Goal: Task Accomplishment & Management: Use online tool/utility

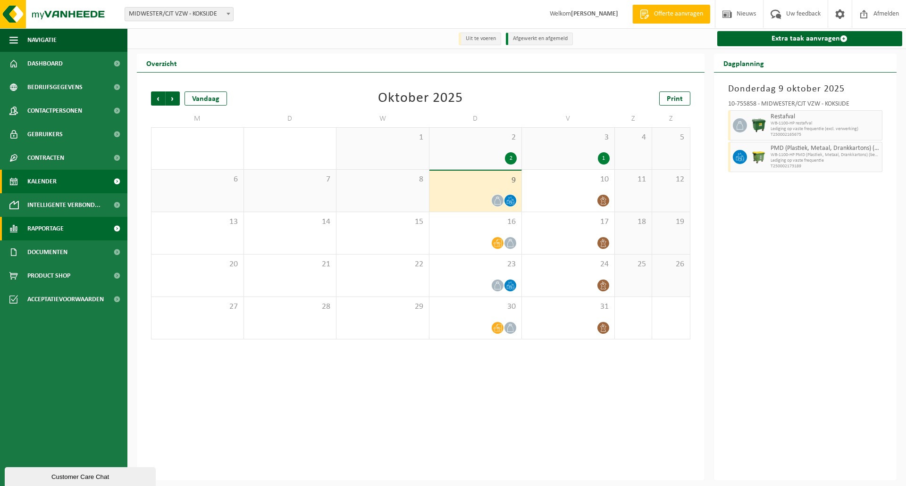
click at [60, 229] on span "Rapportage" at bounding box center [45, 229] width 36 height 24
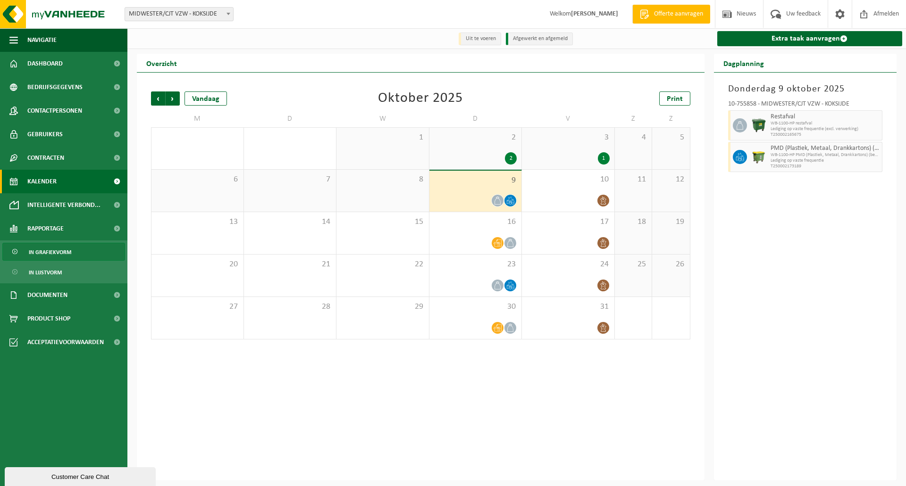
click at [57, 255] on span "In grafiekvorm" at bounding box center [50, 252] width 42 height 18
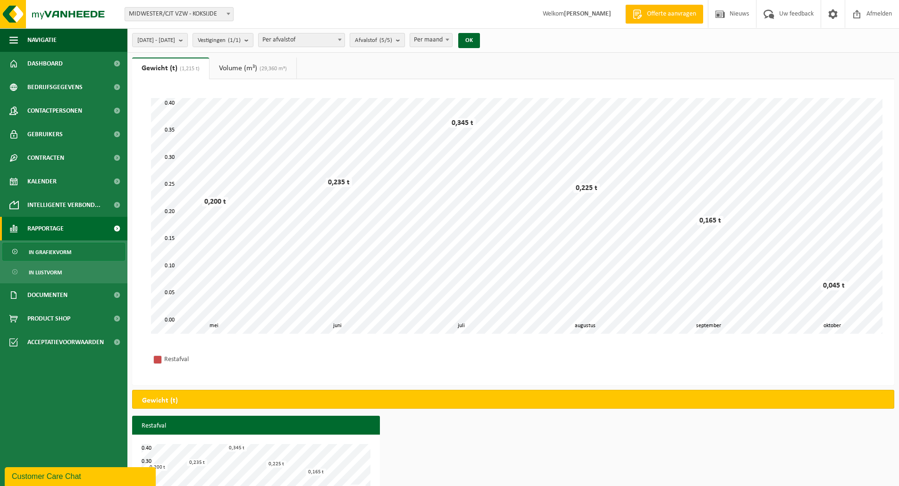
click at [404, 42] on b "submit" at bounding box center [400, 39] width 8 height 13
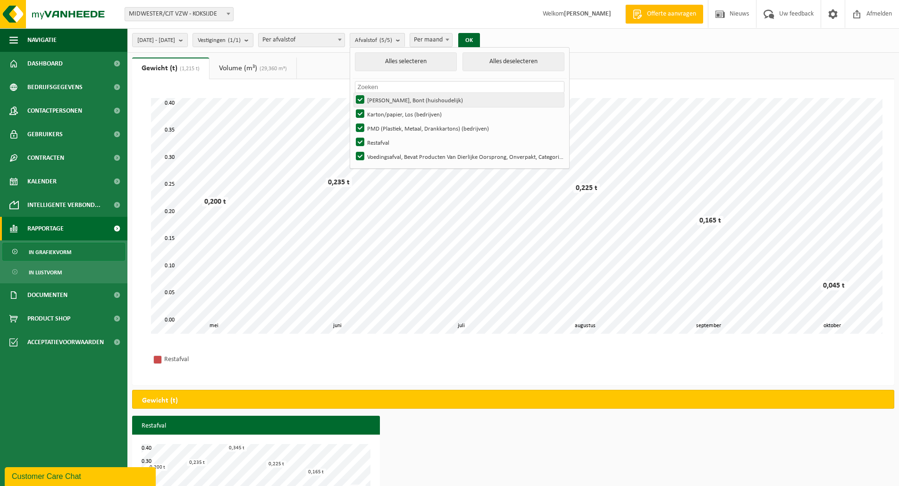
click at [386, 97] on label "[PERSON_NAME], Bont (huishoudelijk)" at bounding box center [459, 100] width 210 height 14
click at [352, 93] on input "[PERSON_NAME], Bont (huishoudelijk)" at bounding box center [352, 92] width 0 height 0
checkbox input "false"
click at [386, 109] on label "Karton/papier, Los (bedrijven)" at bounding box center [459, 114] width 210 height 14
click at [352, 107] on input "Karton/papier, Los (bedrijven)" at bounding box center [352, 107] width 0 height 0
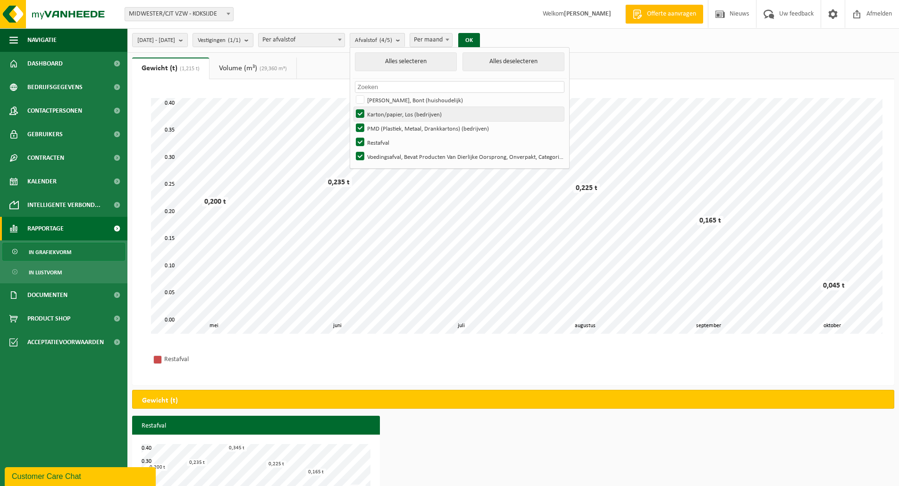
checkbox input "false"
click at [383, 123] on label "PMD (Plastiek, Metaal, Drankkartons) (bedrijven)" at bounding box center [459, 128] width 210 height 14
click at [352, 121] on input "PMD (Plastiek, Metaal, Drankkartons) (bedrijven)" at bounding box center [352, 121] width 0 height 0
checkbox input "false"
click at [384, 137] on label "Restafval" at bounding box center [459, 142] width 210 height 14
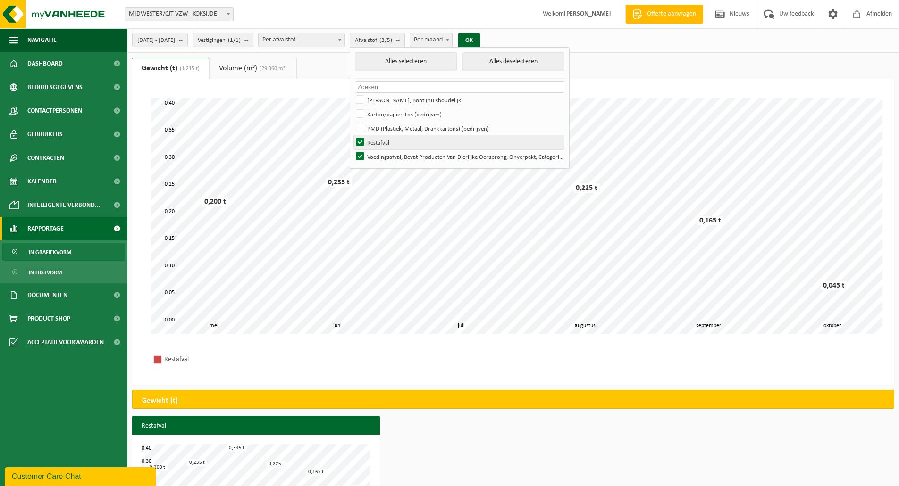
click at [352, 135] on input "Restafval" at bounding box center [352, 135] width 0 height 0
checkbox input "false"
click at [480, 39] on button "OK" at bounding box center [469, 40] width 22 height 15
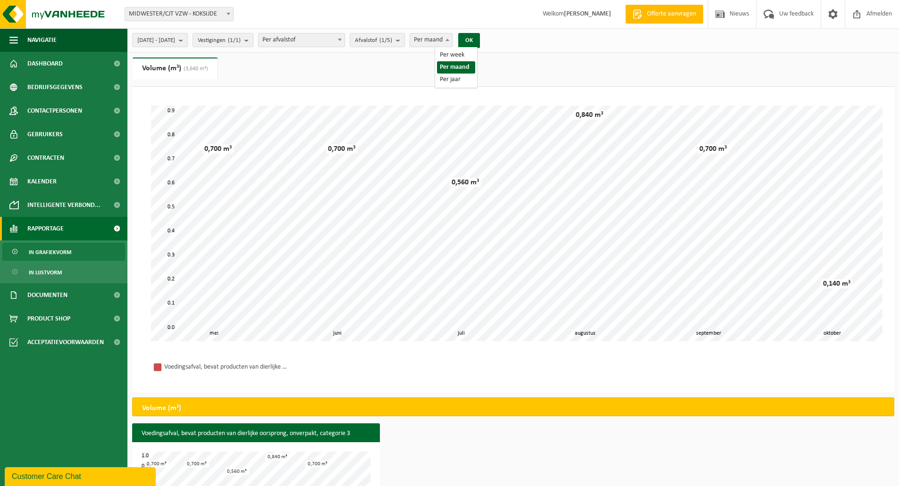
click at [449, 41] on b at bounding box center [447, 40] width 4 height 2
select select "3"
click at [344, 38] on span at bounding box center [339, 39] width 9 height 12
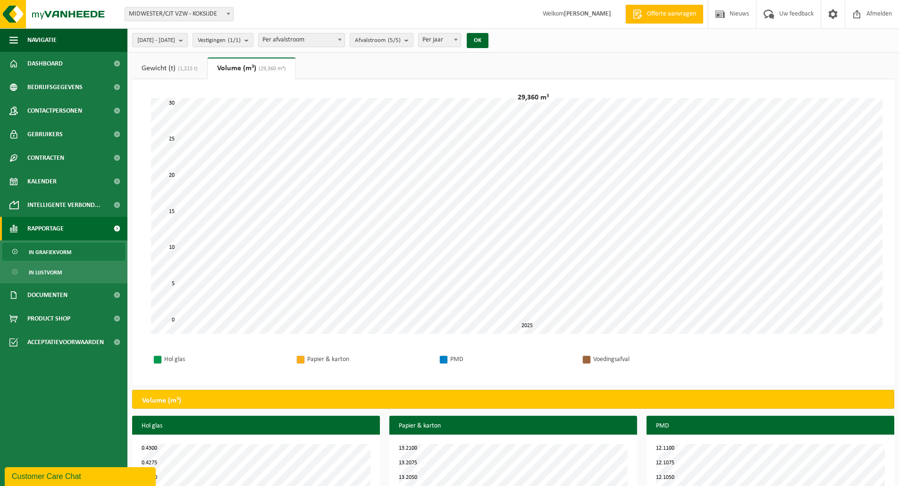
click at [159, 67] on link "Gewicht (t) (1,215 t)" at bounding box center [169, 69] width 75 height 22
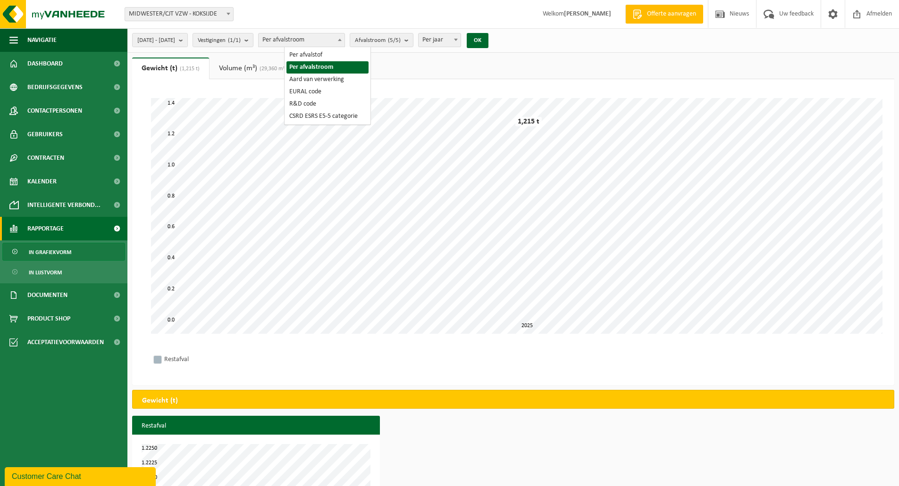
click at [344, 38] on span at bounding box center [339, 39] width 9 height 12
select select "1"
click at [404, 38] on b "submit" at bounding box center [400, 39] width 8 height 13
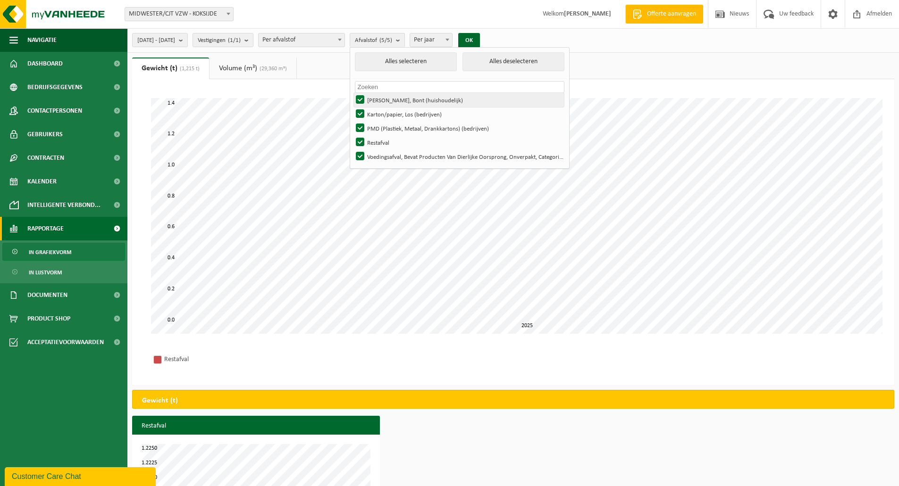
click at [386, 98] on label "[PERSON_NAME], Bont (huishoudelijk)" at bounding box center [459, 100] width 210 height 14
click at [352, 93] on input "[PERSON_NAME], Bont (huishoudelijk)" at bounding box center [352, 92] width 0 height 0
checkbox input "false"
click at [384, 112] on label "Karton/papier, Los (bedrijven)" at bounding box center [459, 114] width 210 height 14
click at [352, 107] on input "Karton/papier, Los (bedrijven)" at bounding box center [352, 107] width 0 height 0
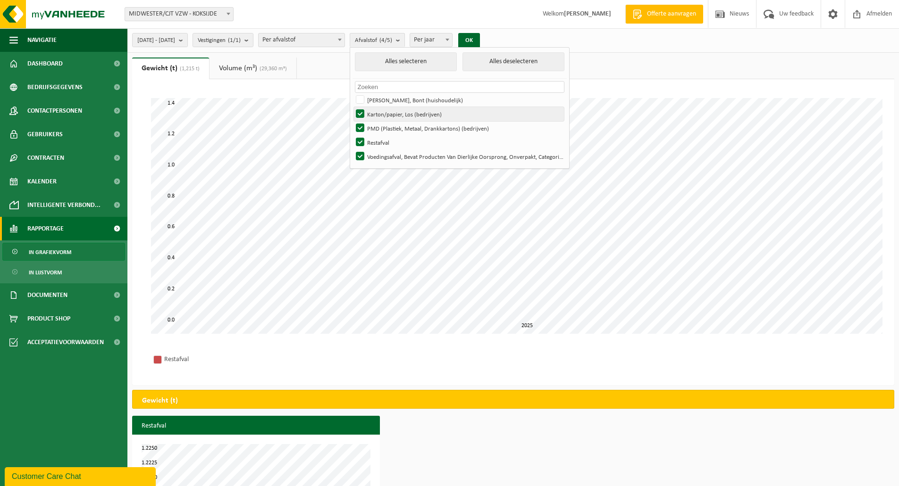
checkbox input "false"
drag, startPoint x: 383, startPoint y: 121, endPoint x: 382, endPoint y: 130, distance: 8.5
click at [383, 124] on label "PMD (Plastiek, Metaal, Drankkartons) (bedrijven)" at bounding box center [459, 128] width 210 height 14
click at [352, 121] on input "PMD (Plastiek, Metaal, Drankkartons) (bedrijven)" at bounding box center [352, 121] width 0 height 0
checkbox input "false"
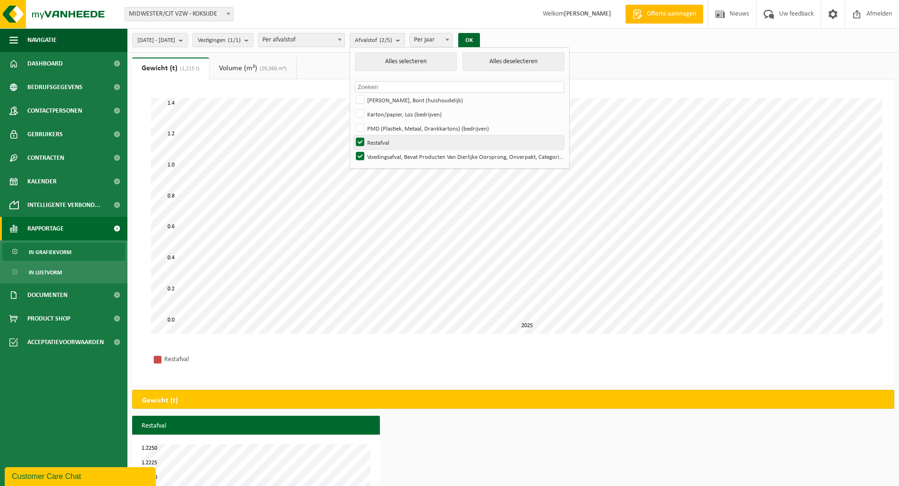
click at [382, 139] on label "Restafval" at bounding box center [459, 142] width 210 height 14
click at [352, 135] on input "Restafval" at bounding box center [352, 135] width 0 height 0
checkbox input "false"
click at [480, 42] on button "OK" at bounding box center [469, 40] width 22 height 15
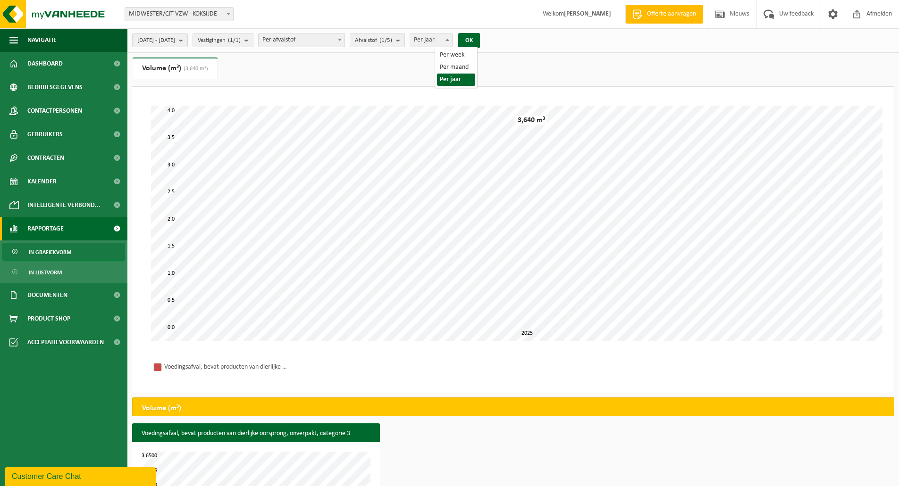
click at [449, 39] on b at bounding box center [447, 40] width 4 height 2
select select "2"
click at [480, 37] on button "OK" at bounding box center [469, 40] width 22 height 15
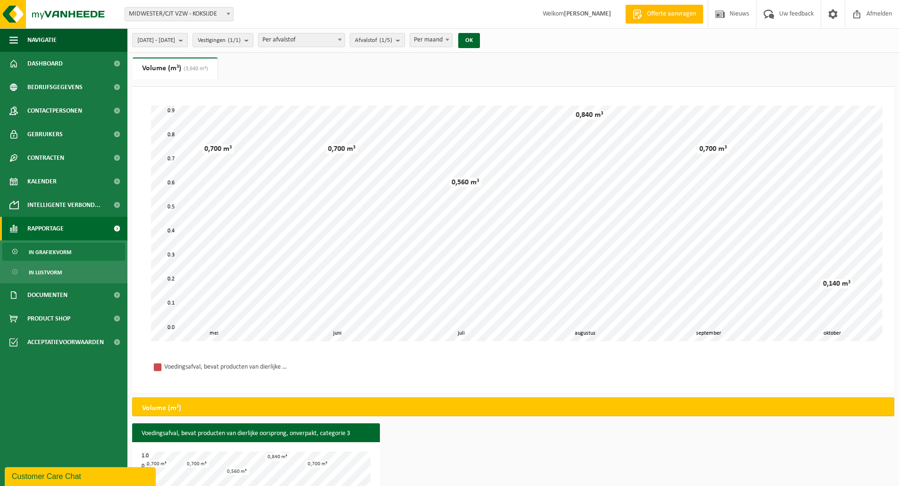
click at [452, 42] on span at bounding box center [446, 39] width 9 height 12
click at [522, 63] on ul "Gewicht (t) (1,215 t) Volume (m³) (3,640 m³)" at bounding box center [513, 72] width 762 height 29
click at [187, 43] on b "submit" at bounding box center [183, 39] width 8 height 13
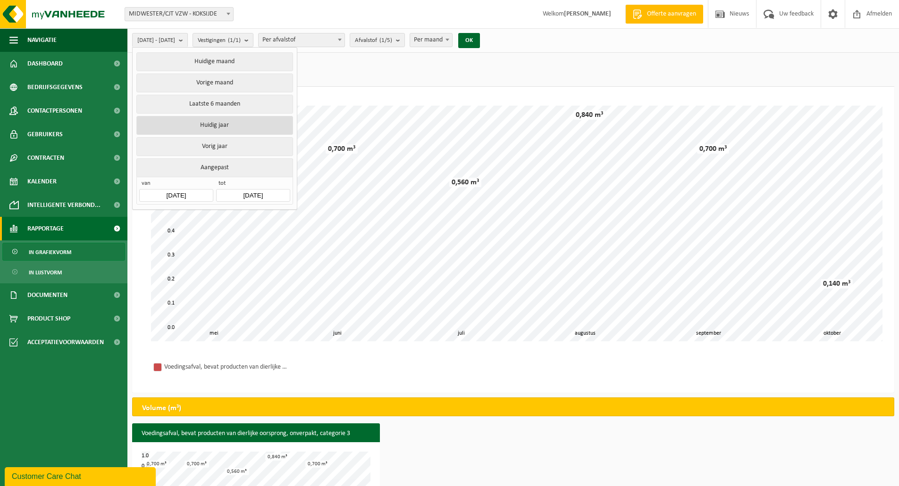
click at [219, 124] on button "Huidig jaar" at bounding box center [214, 125] width 156 height 19
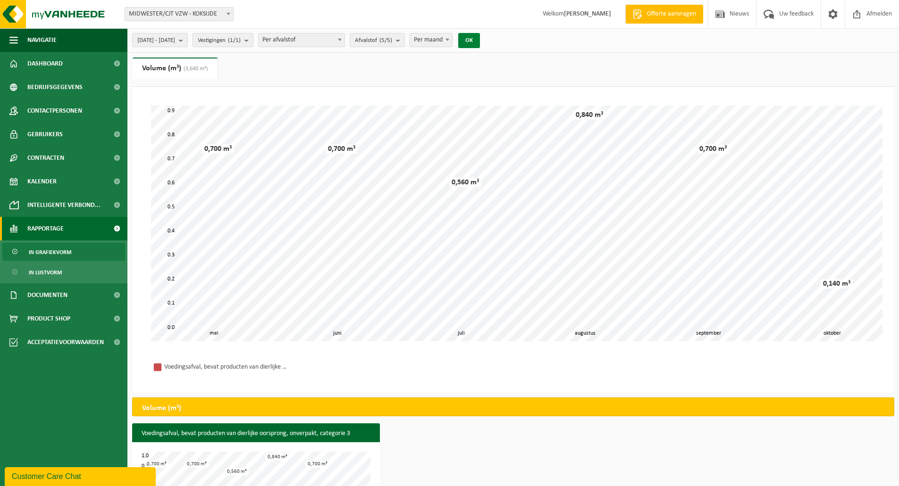
click at [480, 37] on button "OK" at bounding box center [469, 40] width 22 height 15
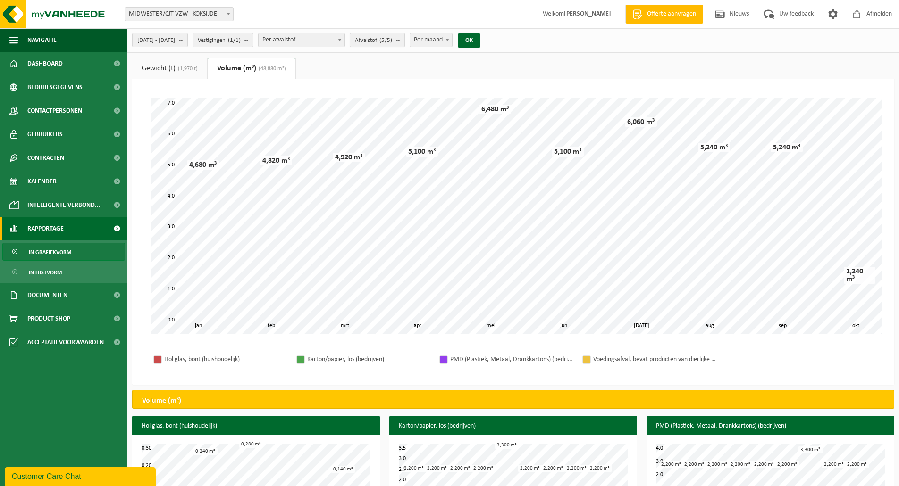
click at [404, 41] on b "submit" at bounding box center [400, 39] width 8 height 13
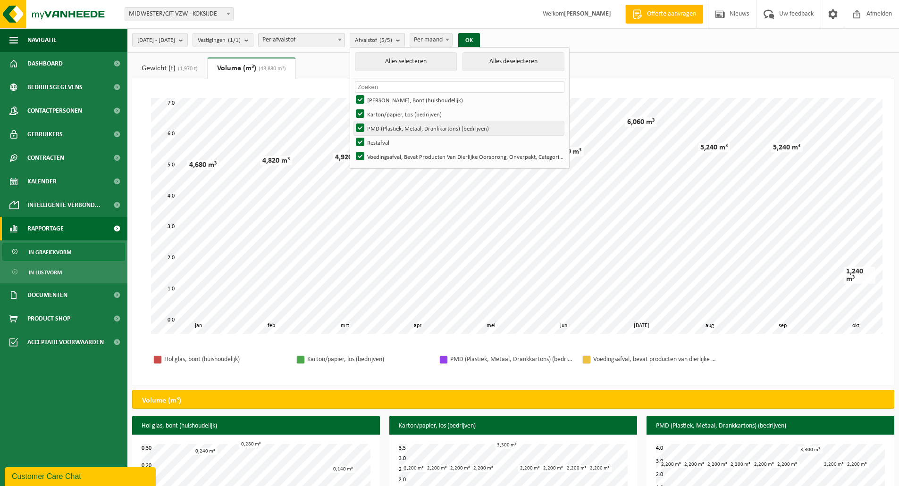
drag, startPoint x: 385, startPoint y: 142, endPoint x: 387, endPoint y: 126, distance: 15.2
click at [385, 139] on label "Restafval" at bounding box center [459, 142] width 210 height 14
click at [352, 135] on input "Restafval" at bounding box center [352, 135] width 0 height 0
checkbox input "false"
drag, startPoint x: 387, startPoint y: 126, endPoint x: 388, endPoint y: 114, distance: 12.3
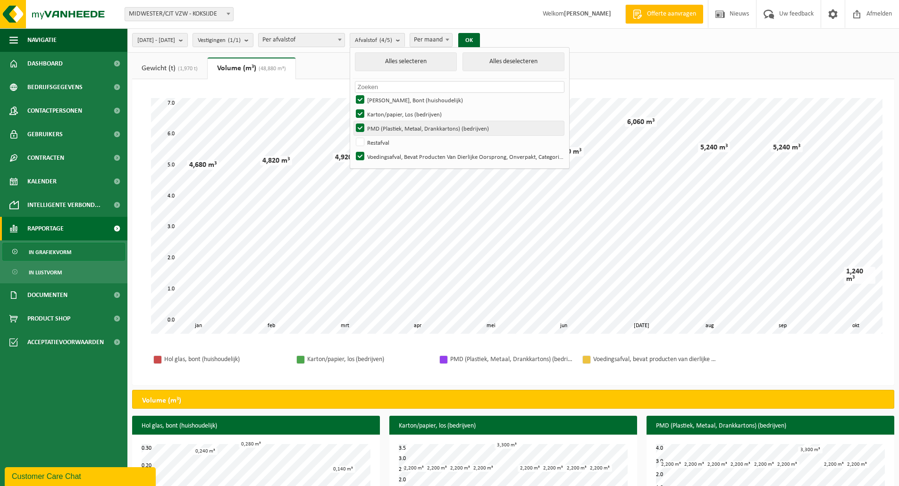
click at [387, 125] on label "PMD (Plastiek, Metaal, Drankkartons) (bedrijven)" at bounding box center [459, 128] width 210 height 14
click at [352, 121] on input "PMD (Plastiek, Metaal, Drankkartons) (bedrijven)" at bounding box center [352, 121] width 0 height 0
checkbox input "false"
click at [388, 114] on label "Karton/papier, Los (bedrijven)" at bounding box center [459, 114] width 210 height 14
click at [352, 107] on input "Karton/papier, Los (bedrijven)" at bounding box center [352, 107] width 0 height 0
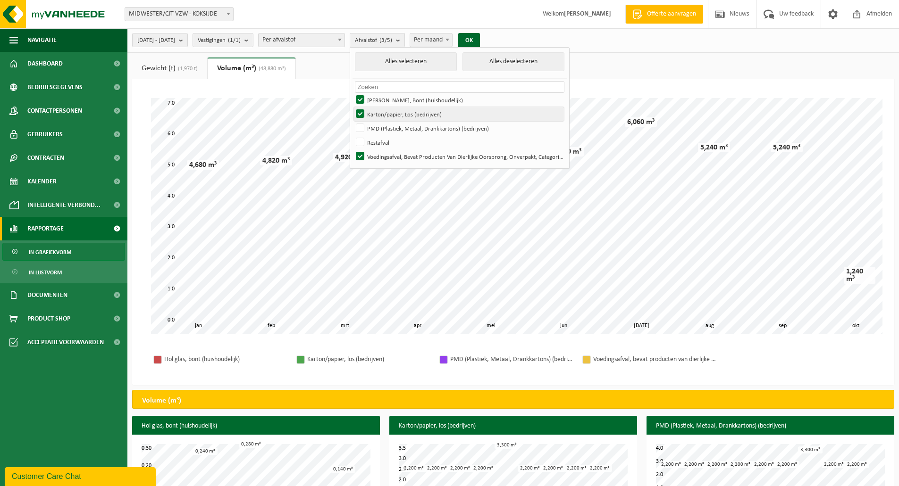
checkbox input "false"
click at [387, 96] on label "[PERSON_NAME], Bont (huishoudelijk)" at bounding box center [459, 100] width 210 height 14
click at [352, 93] on input "[PERSON_NAME], Bont (huishoudelijk)" at bounding box center [352, 92] width 0 height 0
checkbox input "false"
click at [480, 36] on button "OK" at bounding box center [469, 40] width 22 height 15
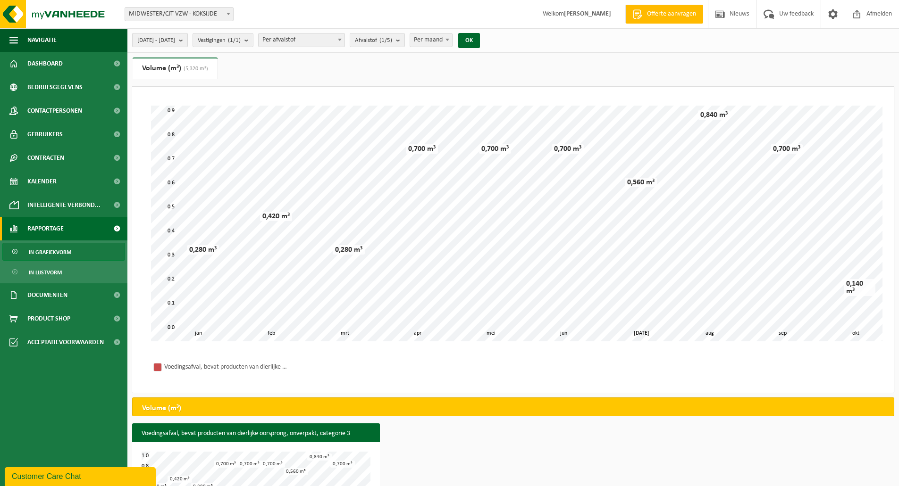
click at [187, 42] on b "submit" at bounding box center [183, 39] width 8 height 13
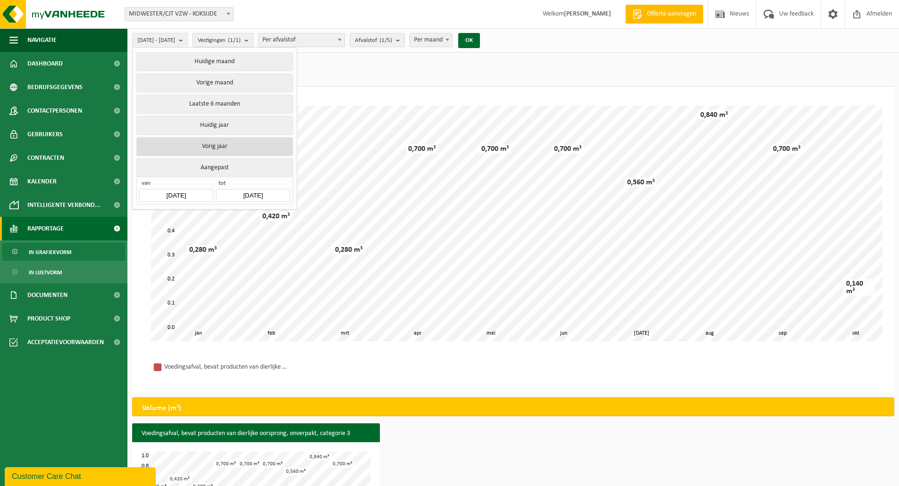
click at [192, 144] on button "Vorig jaar" at bounding box center [214, 146] width 156 height 19
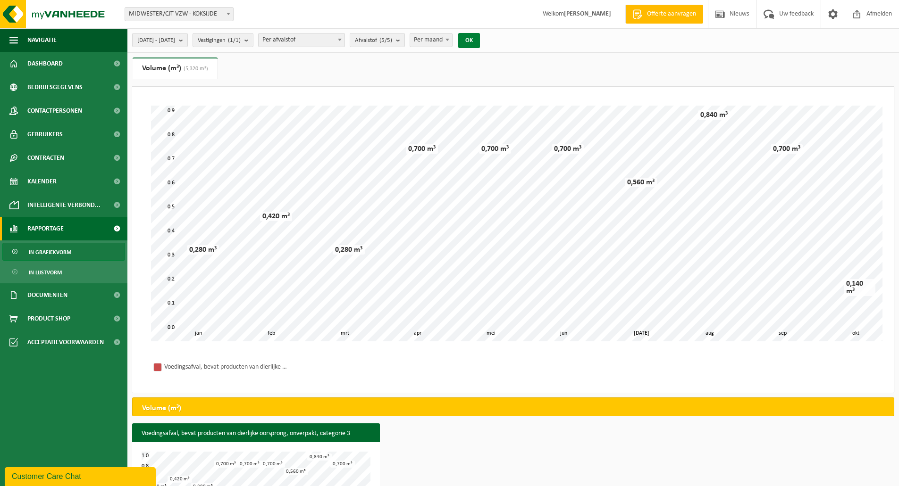
click at [480, 43] on button "OK" at bounding box center [469, 40] width 22 height 15
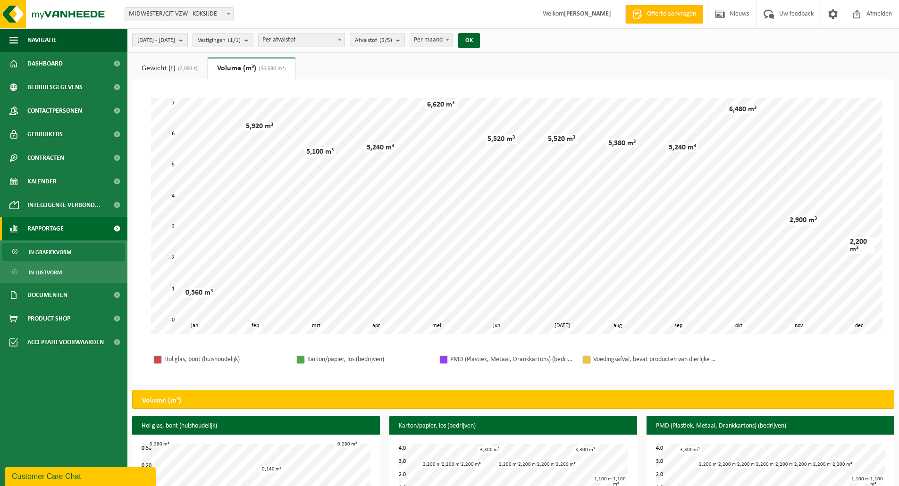
click at [404, 41] on b "submit" at bounding box center [400, 39] width 8 height 13
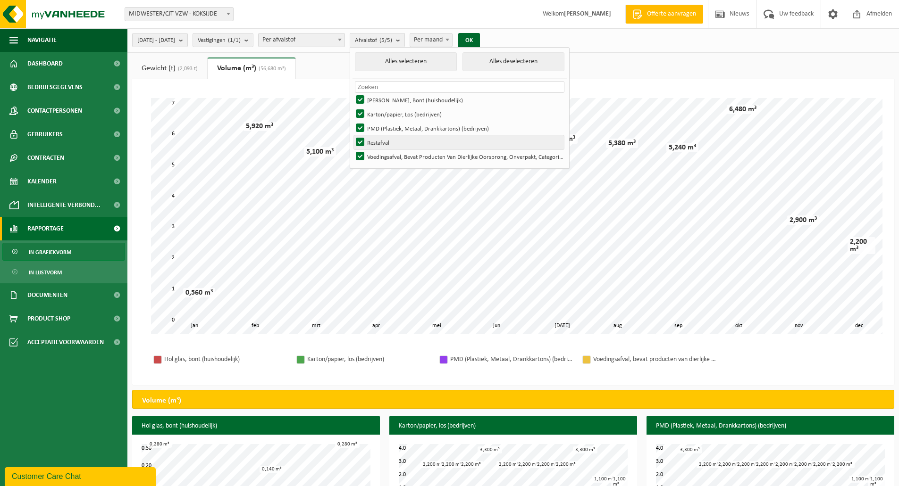
click at [383, 141] on label "Restafval" at bounding box center [459, 142] width 210 height 14
click at [352, 135] on input "Restafval" at bounding box center [352, 135] width 0 height 0
checkbox input "false"
drag, startPoint x: 383, startPoint y: 126, endPoint x: 384, endPoint y: 112, distance: 14.3
click at [383, 125] on label "PMD (Plastiek, Metaal, Drankkartons) (bedrijven)" at bounding box center [459, 128] width 210 height 14
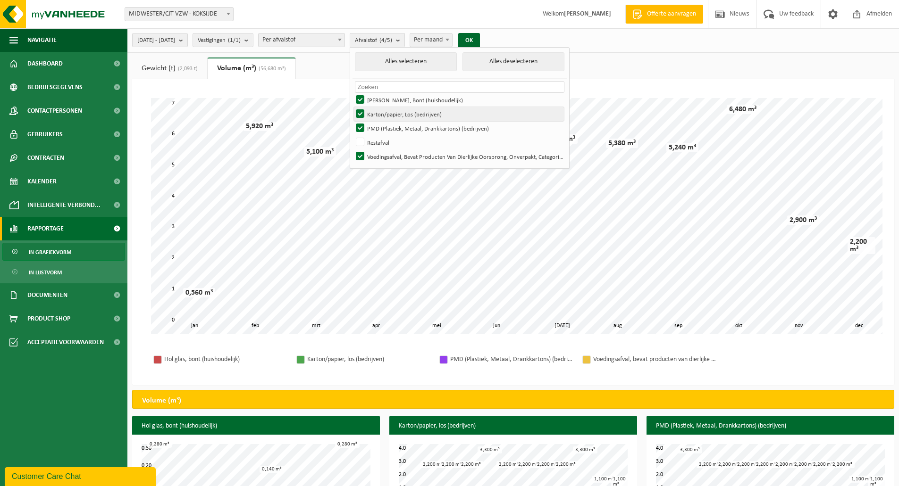
click at [352, 121] on input "PMD (Plastiek, Metaal, Drankkartons) (bedrijven)" at bounding box center [352, 121] width 0 height 0
checkbox input "false"
drag, startPoint x: 384, startPoint y: 112, endPoint x: 384, endPoint y: 106, distance: 5.7
click at [384, 108] on label "Karton/papier, Los (bedrijven)" at bounding box center [459, 114] width 210 height 14
click at [352, 107] on input "Karton/papier, Los (bedrijven)" at bounding box center [352, 107] width 0 height 0
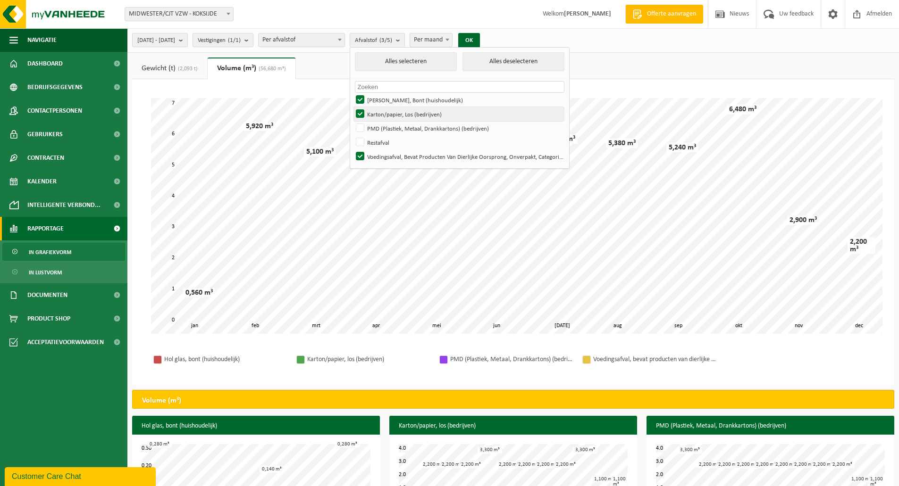
checkbox input "false"
click at [384, 96] on label "[PERSON_NAME], Bont (huishoudelijk)" at bounding box center [459, 100] width 210 height 14
click at [352, 93] on input "[PERSON_NAME], Bont (huishoudelijk)" at bounding box center [352, 92] width 0 height 0
checkbox input "false"
click at [480, 40] on button "OK" at bounding box center [469, 40] width 22 height 15
